Goal: Communication & Community: Ask a question

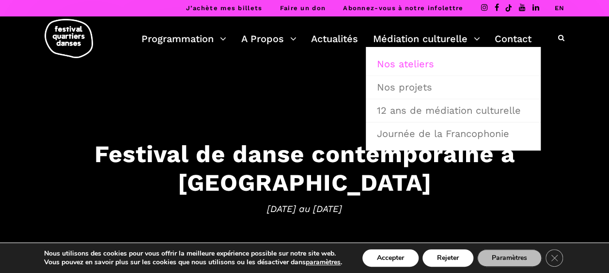
click at [415, 62] on link "Nos ateliers" at bounding box center [453, 64] width 164 height 22
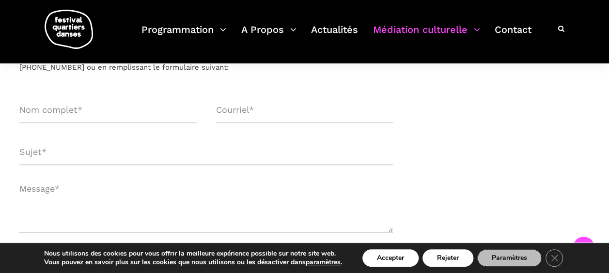
scroll to position [429, 0]
click at [38, 112] on input "Formulaire de contact" at bounding box center [107, 110] width 177 height 26
type input "C"
type input "[PERSON_NAME]"
click at [243, 105] on input "Formulaire de contact" at bounding box center [304, 110] width 177 height 26
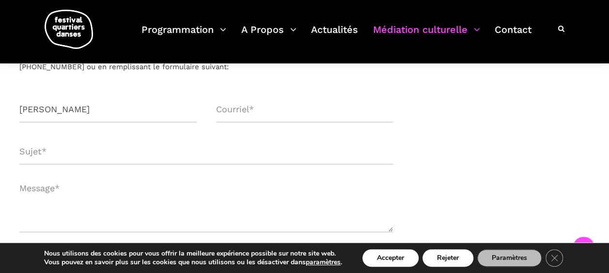
type input "[PERSON_NAME][EMAIL_ADDRESS][DOMAIN_NAME]"
click at [67, 149] on input "Formulaire de contact" at bounding box center [205, 152] width 373 height 26
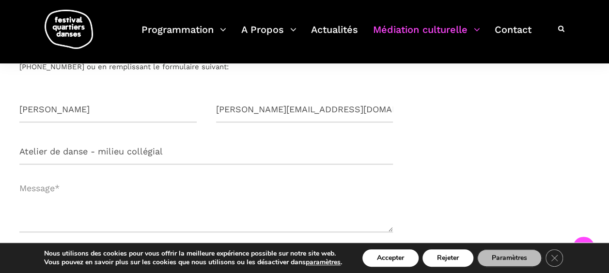
type input "Atelier de danse - milieu collégial"
click at [67, 210] on textarea "Formulaire de contact" at bounding box center [205, 203] width 373 height 58
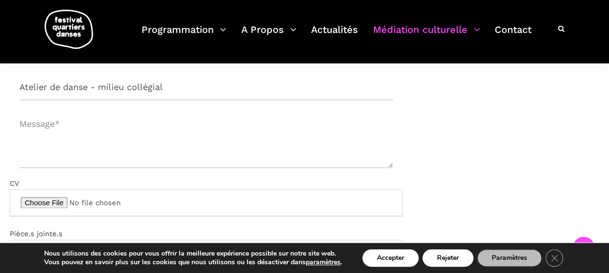
scroll to position [496, 0]
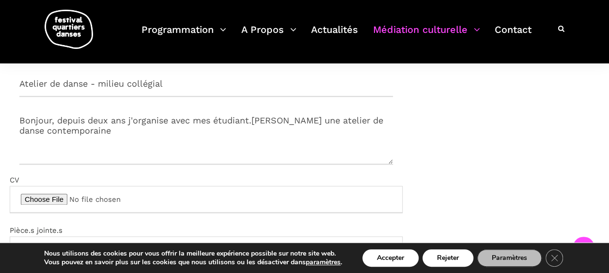
click at [267, 116] on textarea "Bonjour, depuis deux ans j'organise avec mes étudiant.[PERSON_NAME] une atelier…" at bounding box center [205, 136] width 373 height 58
click at [76, 133] on textarea "Bonjour, depuis deux ans j'organise avec mes étudiant.e.s du [GEOGRAPHIC_DATA],…" at bounding box center [205, 136] width 373 height 58
click at [236, 131] on textarea "Bonjour, depuis deux ans j'organise avec mes étudiant.e.s du [GEOGRAPHIC_DATA] …" at bounding box center [205, 136] width 373 height 58
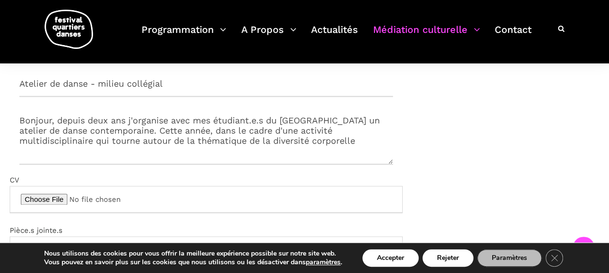
click at [124, 142] on textarea "Bonjour, depuis deux ans j'organise avec mes étudiant.e.s du [GEOGRAPHIC_DATA] …" at bounding box center [205, 136] width 373 height 58
click at [388, 143] on textarea "Bonjour, depuis deux ans j'organise avec mes étudiant.e.s du [GEOGRAPHIC_DATA] …" at bounding box center [205, 136] width 373 height 58
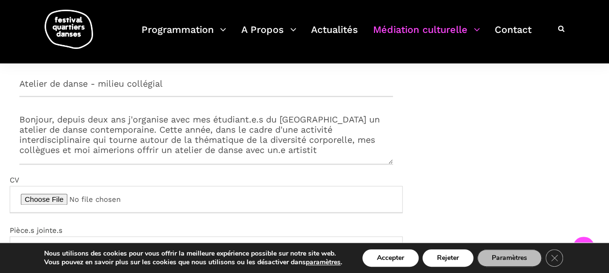
scroll to position [3, 0]
click at [41, 158] on textarea "Bonjour, depuis deux ans j'organise avec mes étudiant.e.s du [GEOGRAPHIC_DATA] …" at bounding box center [205, 136] width 373 height 58
click at [46, 157] on textarea "Bonjour, depuis deux ans j'organise avec mes étudiant.e.s du [GEOGRAPHIC_DATA] …" at bounding box center [205, 136] width 373 height 58
click at [125, 158] on textarea "Bonjour, depuis deux ans j'organise avec mes étudiant.e.s du [GEOGRAPHIC_DATA] …" at bounding box center [205, 136] width 373 height 58
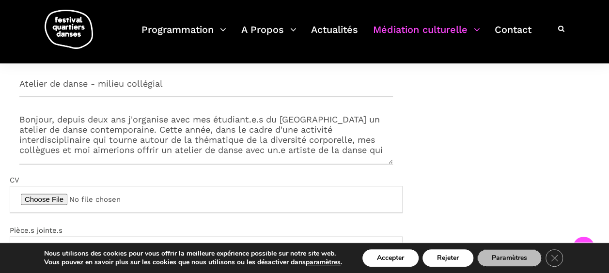
click at [123, 150] on textarea "Bonjour, depuis deux ans j'organise avec mes étudiant.e.s du [GEOGRAPHIC_DATA] …" at bounding box center [205, 136] width 373 height 58
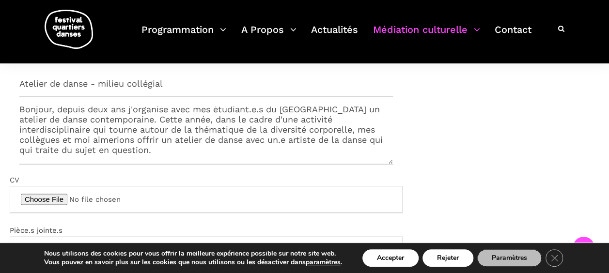
click at [133, 150] on textarea "Bonjour, depuis deux ans j'organise avec mes étudiant.e.s du [GEOGRAPHIC_DATA] …" at bounding box center [205, 136] width 373 height 58
click at [243, 150] on textarea "Bonjour, depuis deux ans j'organise avec mes étudiant.e.s du [GEOGRAPHIC_DATA] …" at bounding box center [205, 136] width 373 height 58
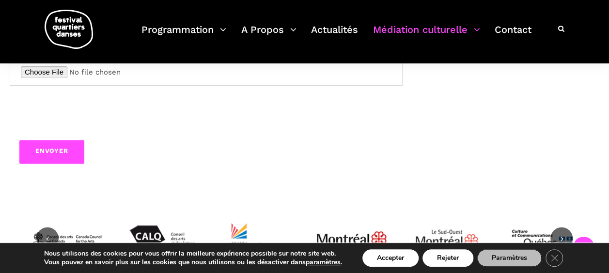
scroll to position [670, 0]
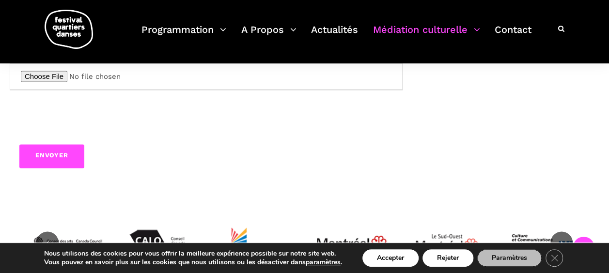
type textarea "Bonjour, depuis deux ans j'organise avec mes étudiant.e.s du [GEOGRAPHIC_DATA] …"
click at [63, 155] on input "Envoyer" at bounding box center [51, 156] width 65 height 24
